Goal: Transaction & Acquisition: Purchase product/service

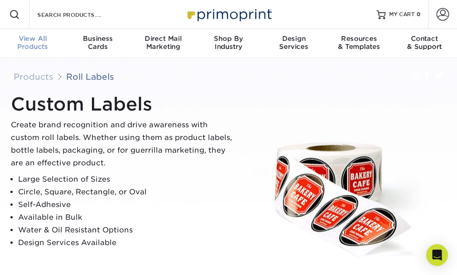
click at [39, 49] on div "View All Products" at bounding box center [32, 42] width 65 height 16
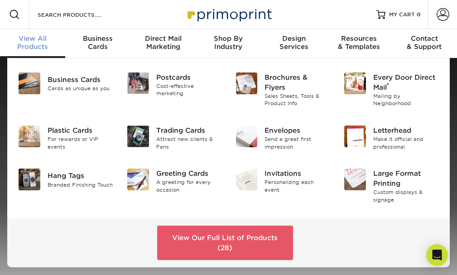
click at [32, 44] on div "View All Products" at bounding box center [32, 42] width 65 height 16
click at [68, 179] on div "Hang Tags" at bounding box center [81, 176] width 66 height 10
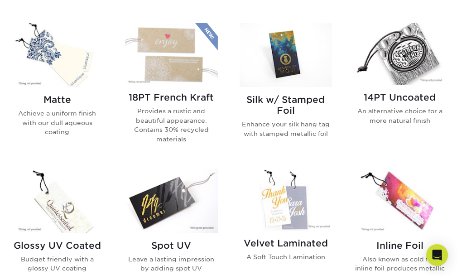
scroll to position [387, 0]
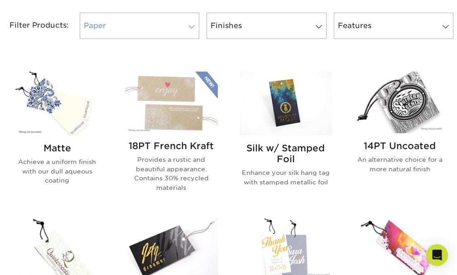
click at [192, 25] on span at bounding box center [191, 26] width 13 height 7
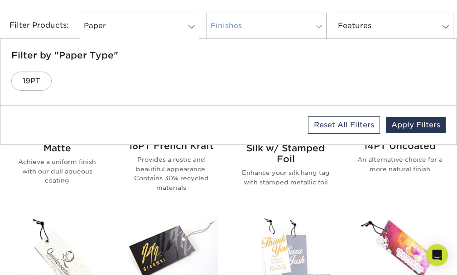
click at [320, 25] on span at bounding box center [319, 26] width 13 height 7
click at [449, 25] on span at bounding box center [446, 26] width 13 height 7
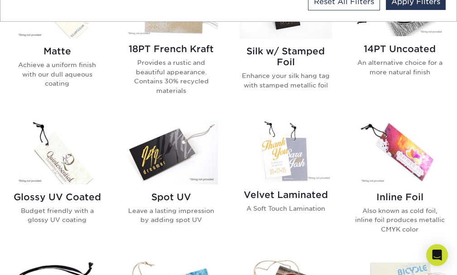
scroll to position [435, 0]
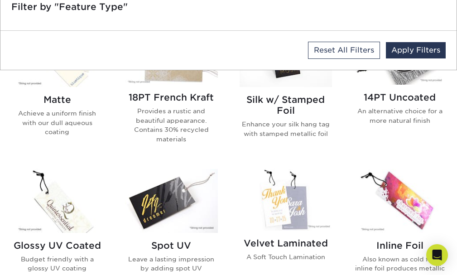
click at [73, 105] on h2 "Matte" at bounding box center [57, 99] width 92 height 11
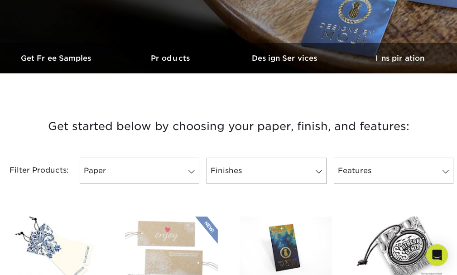
scroll to position [339, 0]
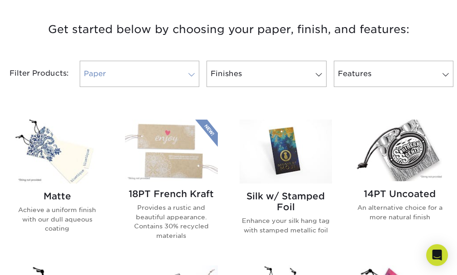
click at [193, 76] on span at bounding box center [191, 74] width 13 height 7
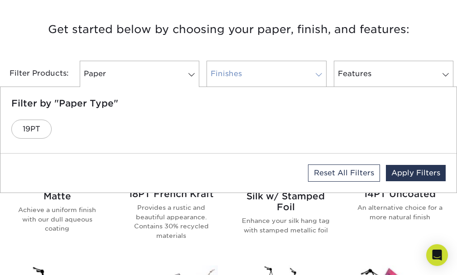
click at [321, 75] on span at bounding box center [319, 74] width 13 height 7
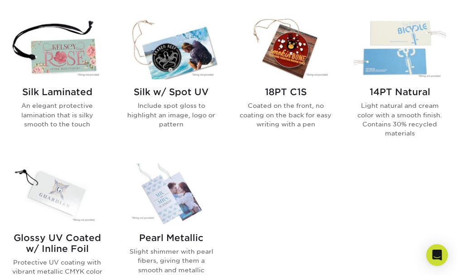
scroll to position [774, 0]
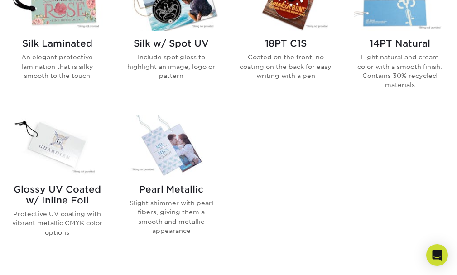
click at [184, 162] on img at bounding box center [171, 146] width 92 height 62
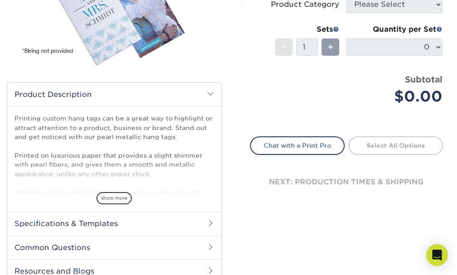
scroll to position [242, 0]
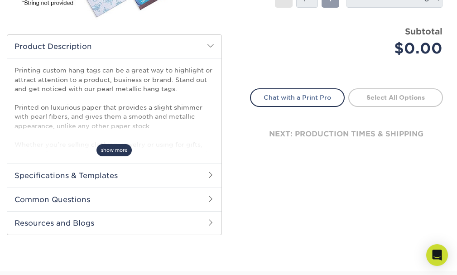
click at [115, 151] on span "show more" at bounding box center [114, 150] width 35 height 12
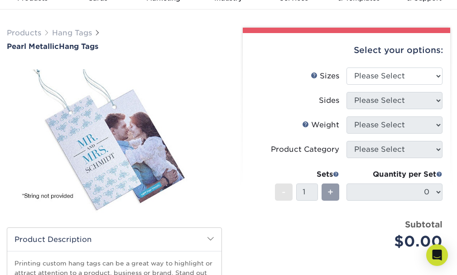
scroll to position [0, 0]
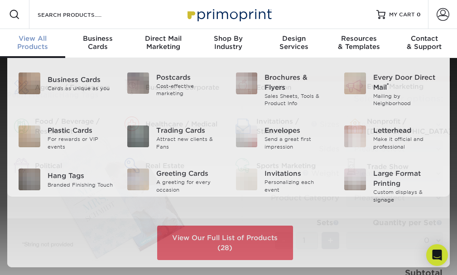
click at [23, 47] on div "View All Products" at bounding box center [32, 42] width 65 height 16
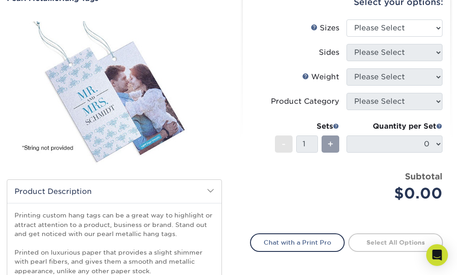
scroll to position [145, 0]
